Goal: Transaction & Acquisition: Purchase product/service

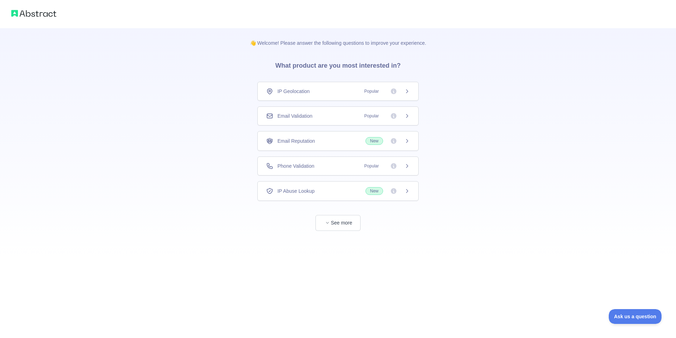
click at [278, 166] on span "Phone Validation" at bounding box center [295, 165] width 37 height 7
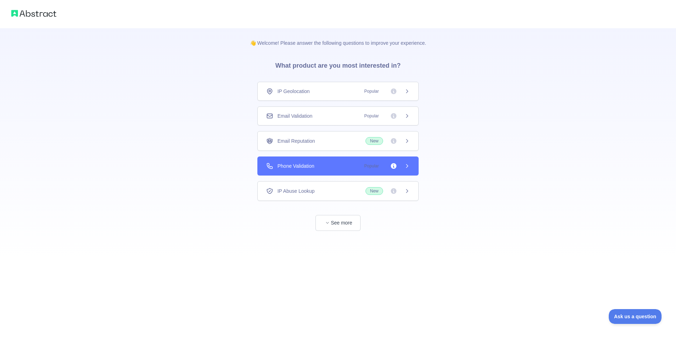
click at [392, 165] on icon at bounding box center [394, 166] width 6 height 6
click at [402, 165] on span "Popular" at bounding box center [385, 165] width 50 height 7
click at [344, 221] on button "See more" at bounding box center [337, 223] width 45 height 16
click at [394, 161] on div "Phone Validation Popular" at bounding box center [334, 165] width 161 height 19
click at [407, 162] on div "Phone Validation Popular" at bounding box center [334, 165] width 161 height 19
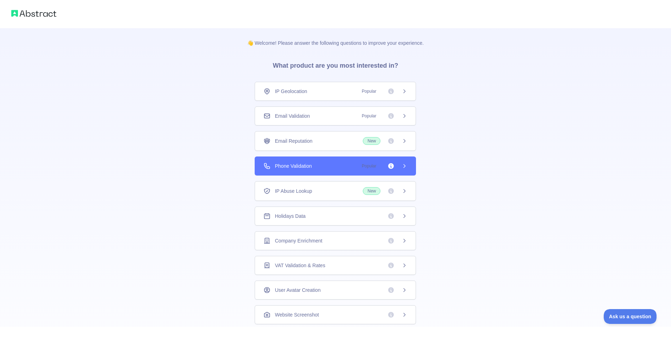
click at [407, 163] on div "Phone Validation Popular" at bounding box center [334, 165] width 161 height 19
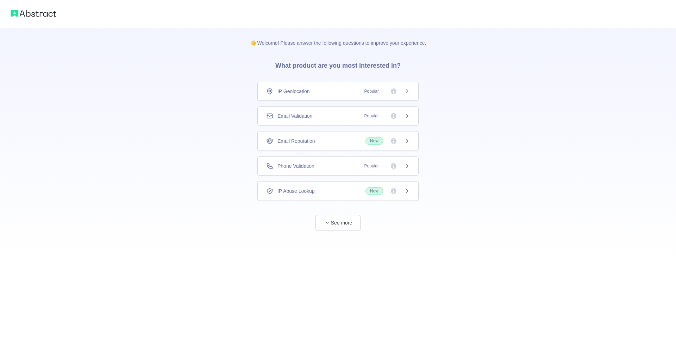
click at [303, 163] on span "Phone Validation" at bounding box center [295, 165] width 37 height 7
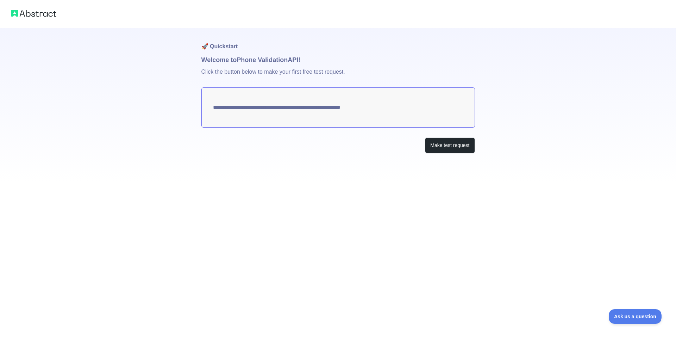
drag, startPoint x: 408, startPoint y: 164, endPoint x: 385, endPoint y: 187, distance: 31.9
click at [385, 187] on div "**********" at bounding box center [338, 169] width 676 height 338
click at [438, 141] on button "Make test request" at bounding box center [450, 145] width 50 height 16
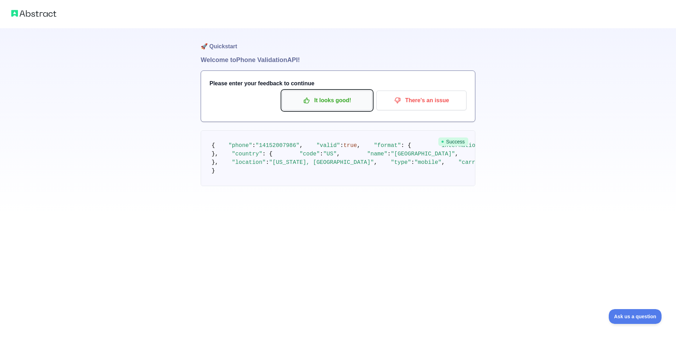
click at [344, 95] on p "It looks good!" at bounding box center [327, 100] width 80 height 12
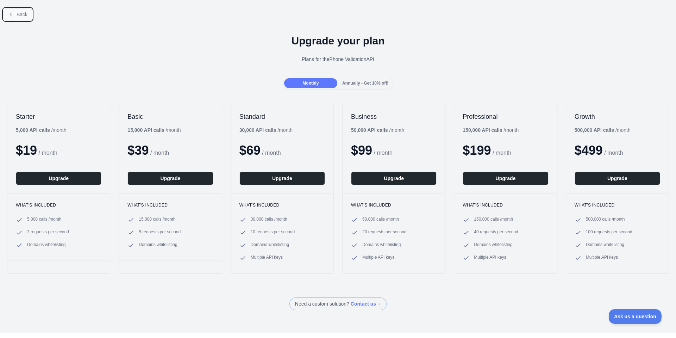
click at [13, 16] on icon at bounding box center [11, 15] width 6 height 6
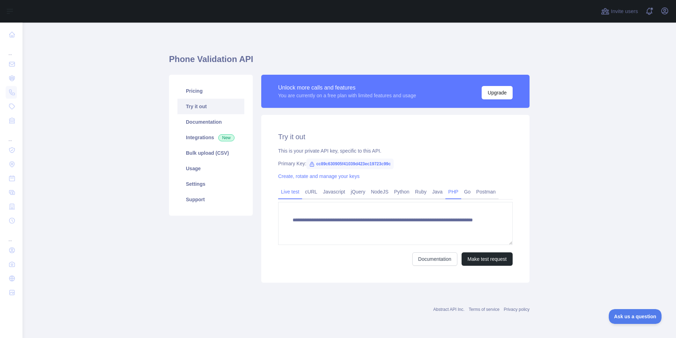
click at [451, 194] on link "PHP" at bounding box center [453, 191] width 16 height 11
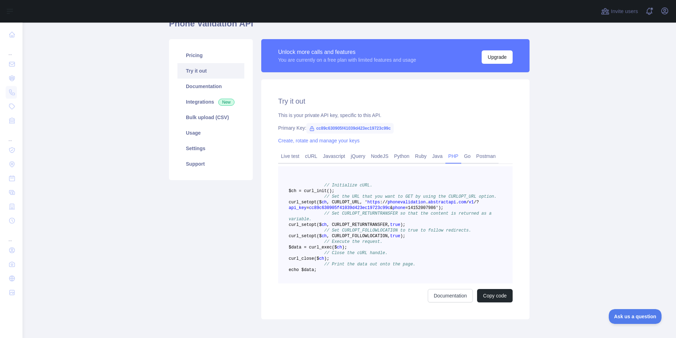
scroll to position [35, 0]
